Goal: Find specific page/section: Find specific page/section

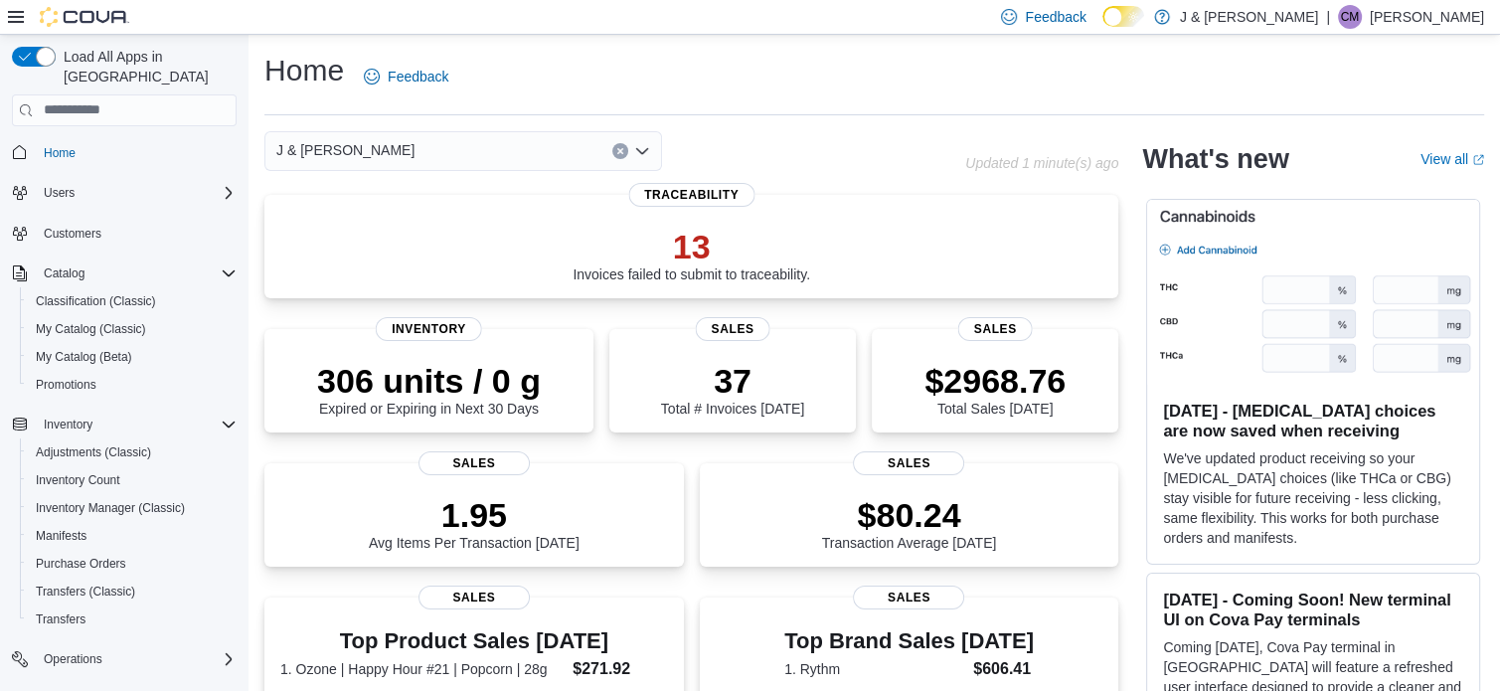
scroll to position [610, 0]
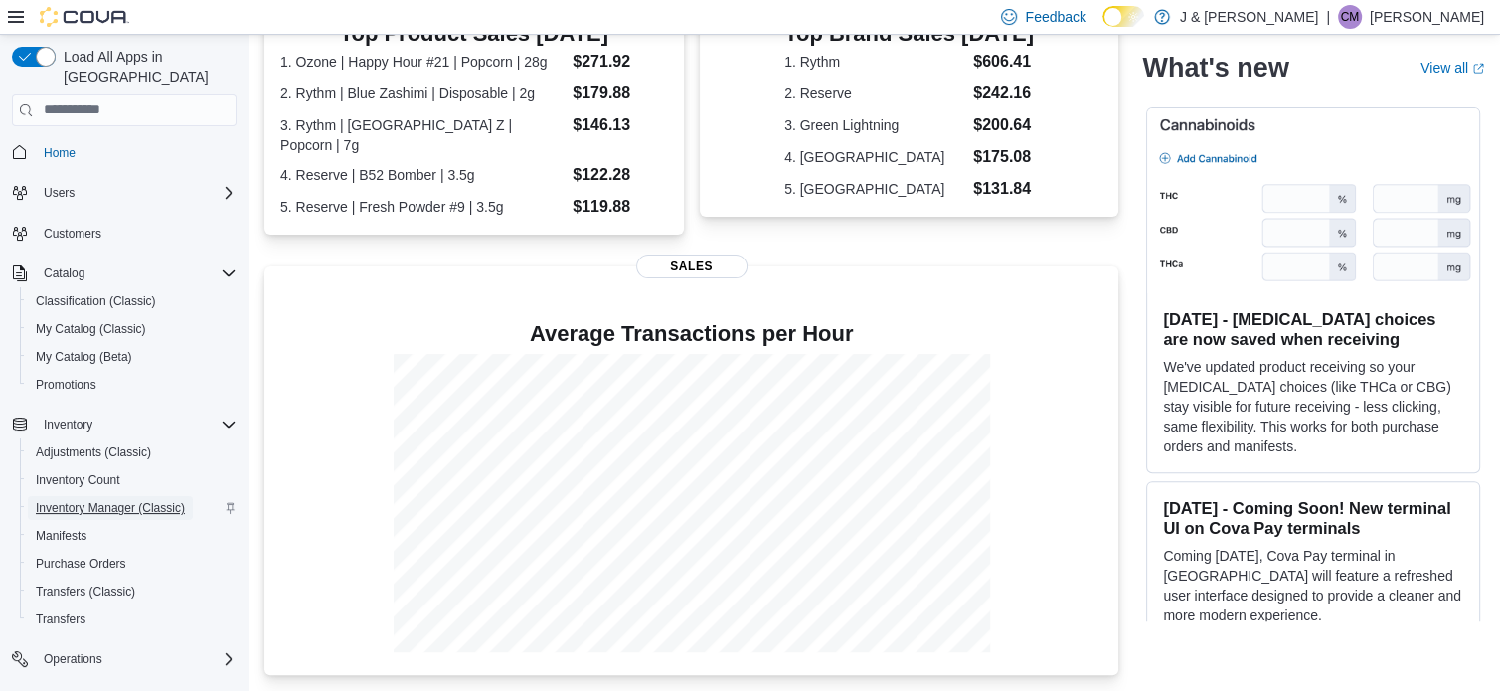
click at [87, 500] on span "Inventory Manager (Classic)" at bounding box center [110, 508] width 149 height 16
